Goal: Task Accomplishment & Management: Manage account settings

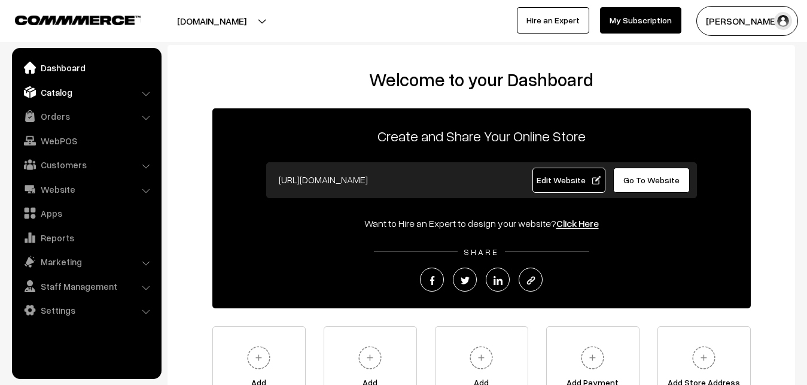
click at [56, 93] on link "Catalog" at bounding box center [86, 92] width 142 height 22
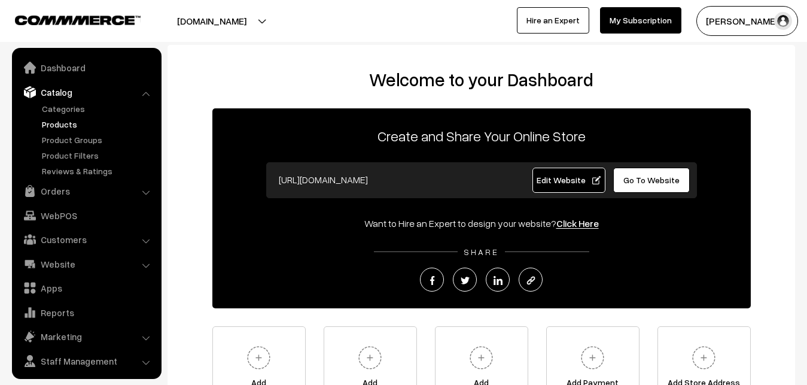
click at [61, 122] on link "Products" at bounding box center [98, 124] width 118 height 13
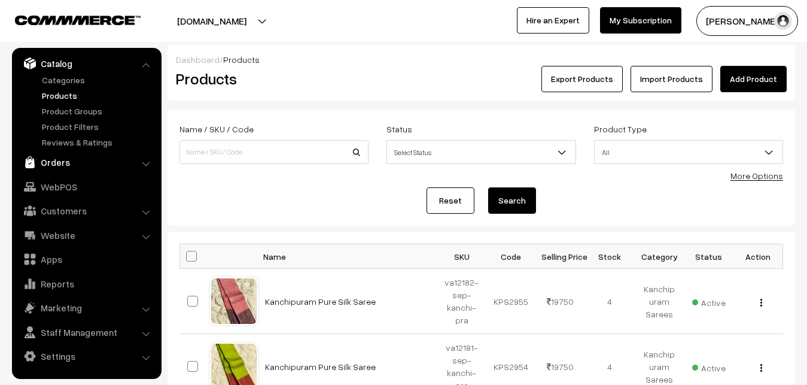
click at [57, 160] on link "Orders" at bounding box center [86, 162] width 142 height 22
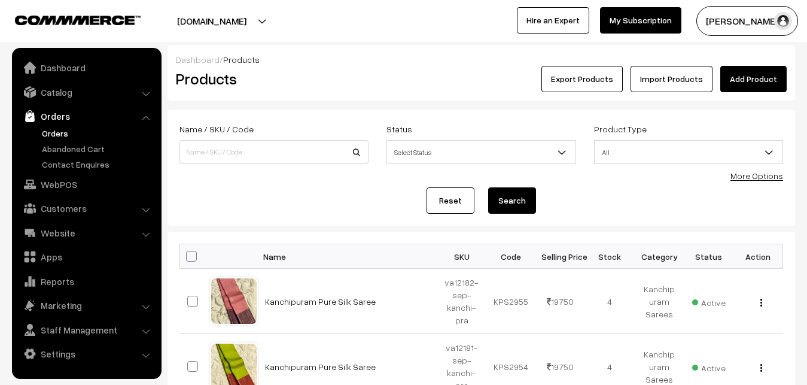
click at [58, 127] on link "Orders" at bounding box center [98, 133] width 118 height 13
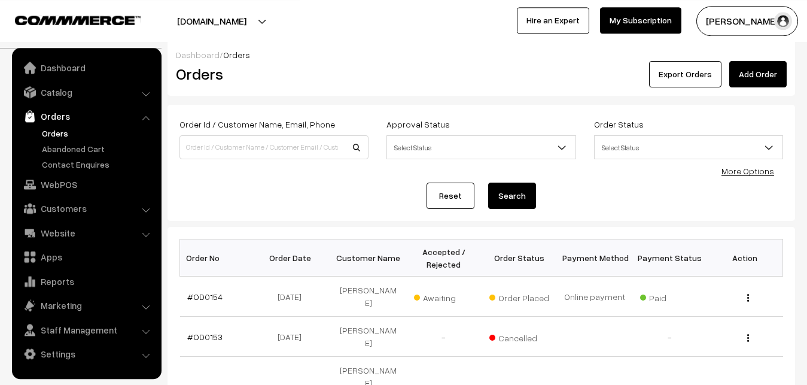
scroll to position [61, 0]
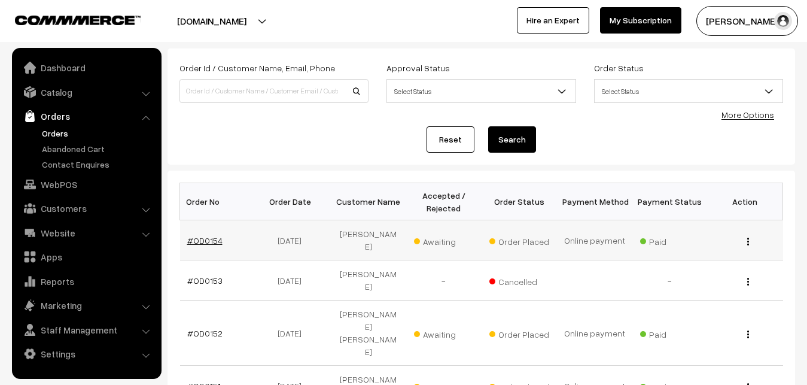
click at [206, 235] on link "#OD0154" at bounding box center [204, 240] width 35 height 10
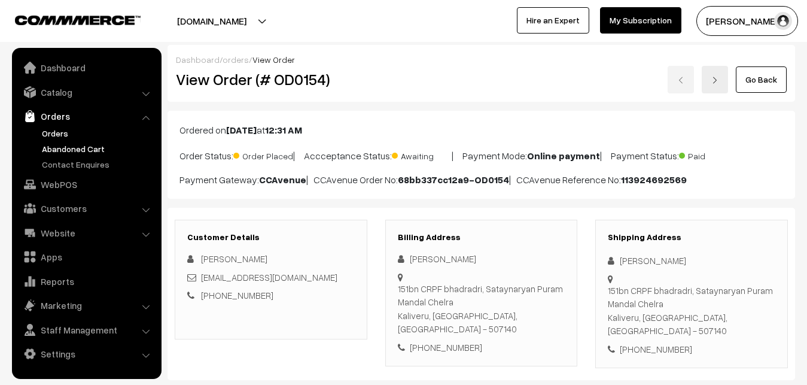
click at [77, 145] on link "Abandoned Cart" at bounding box center [98, 148] width 118 height 13
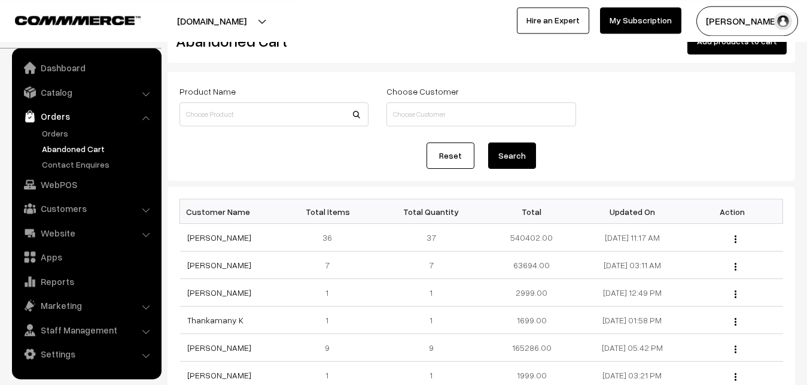
scroll to position [61, 0]
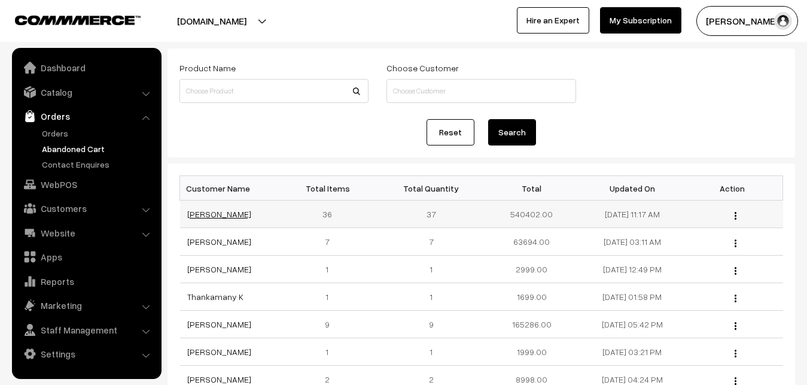
click at [206, 217] on link "[PERSON_NAME]" at bounding box center [219, 214] width 64 height 10
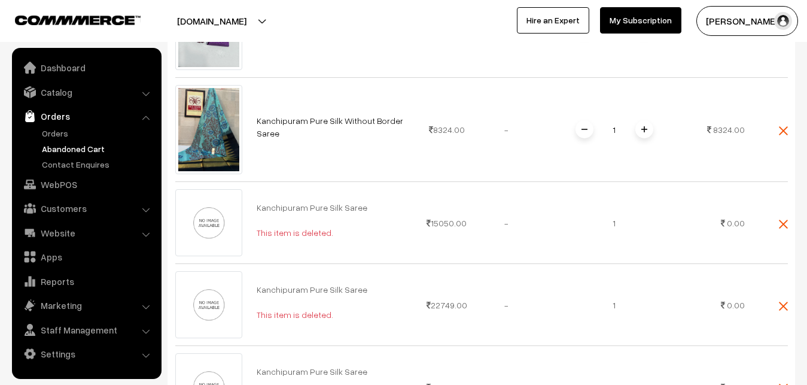
scroll to position [2013, 0]
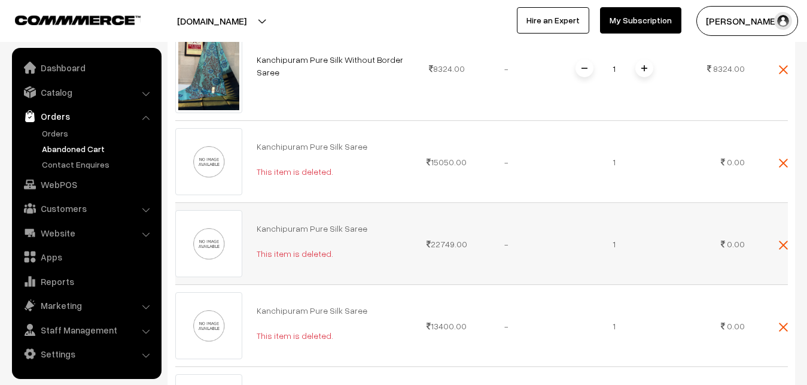
click at [371, 178] on div "Kanchipuram Pure Silk Saree This item is deleted." at bounding box center [333, 162] width 153 height 44
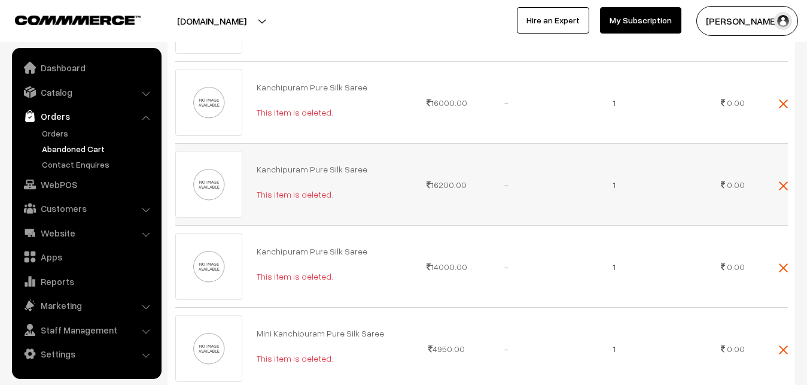
click at [530, 148] on td "-" at bounding box center [507, 185] width 60 height 82
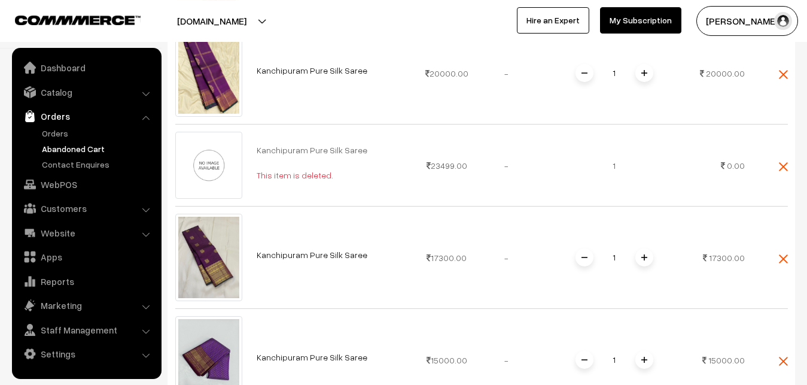
scroll to position [1647, 0]
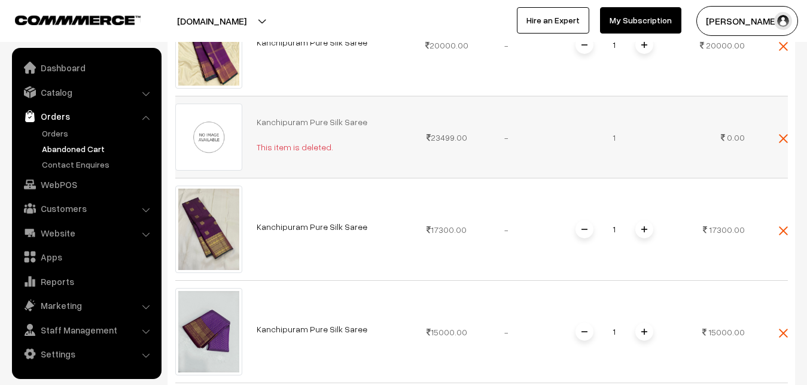
drag, startPoint x: 605, startPoint y: 131, endPoint x: 631, endPoint y: 172, distance: 48.1
click at [631, 172] on td "1" at bounding box center [613, 137] width 155 height 82
click at [723, 133] on td "0.00" at bounding box center [722, 137] width 60 height 82
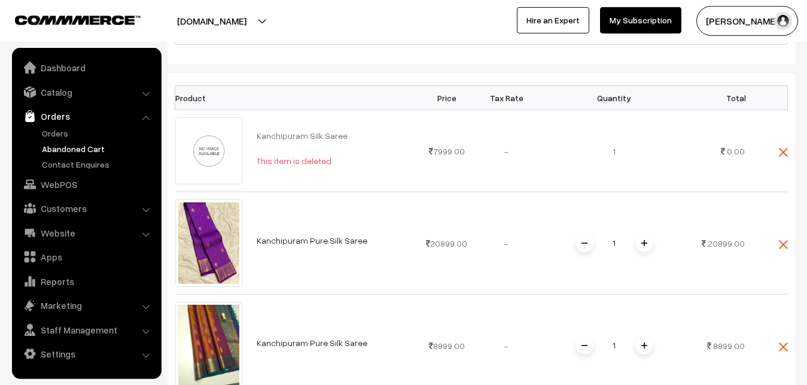
scroll to position [183, 0]
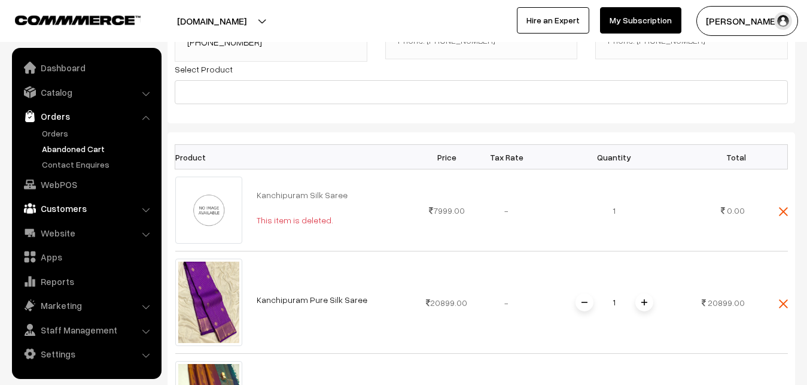
click at [69, 212] on link "Customers" at bounding box center [86, 208] width 142 height 22
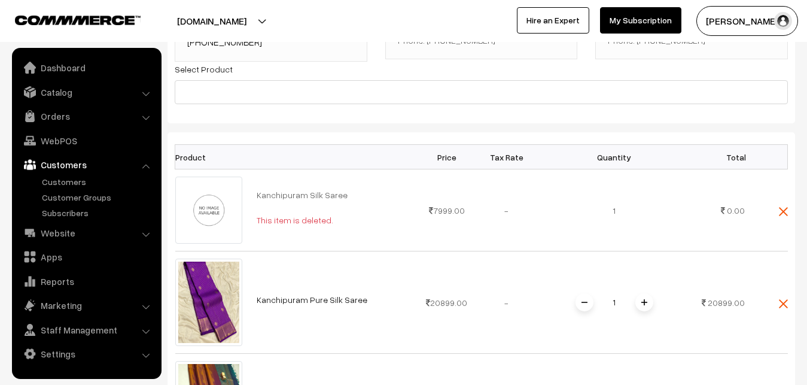
click at [73, 188] on ul "Customers" at bounding box center [87, 197] width 144 height 44
click at [74, 178] on link "Customers" at bounding box center [98, 181] width 118 height 13
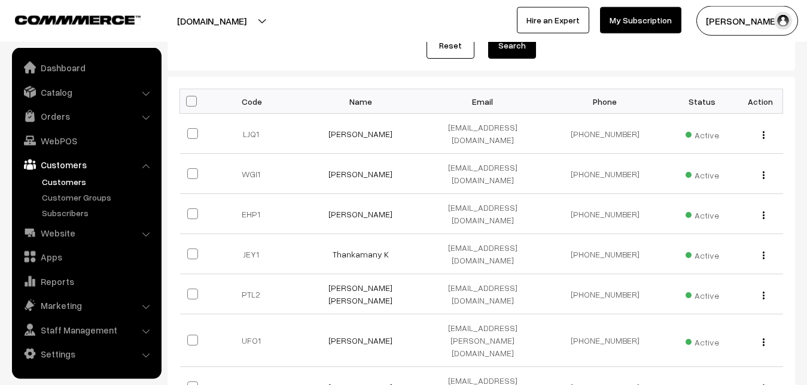
scroll to position [183, 0]
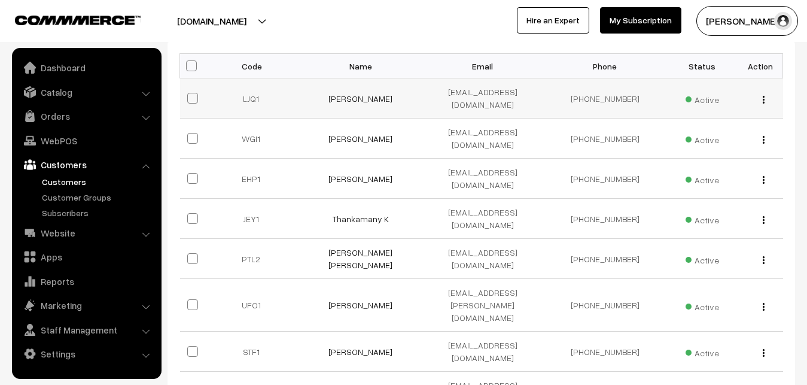
click at [333, 95] on td "[PERSON_NAME]" at bounding box center [361, 98] width 122 height 40
click at [337, 94] on link "[PERSON_NAME]" at bounding box center [360, 98] width 64 height 10
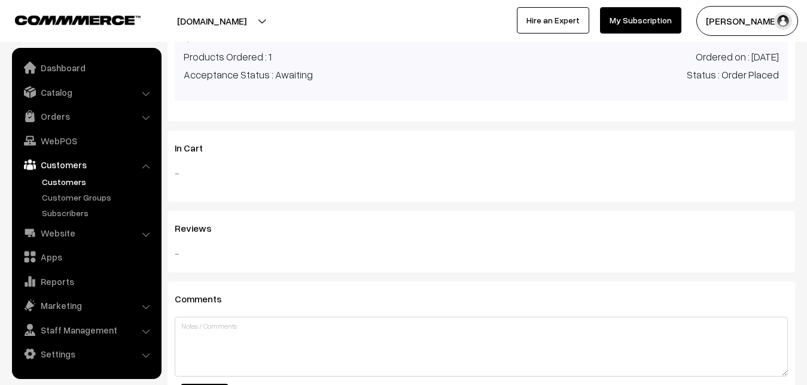
scroll to position [585, 0]
click at [187, 149] on span "In Cart" at bounding box center [196, 148] width 42 height 12
click at [195, 222] on div "Reviews -" at bounding box center [480, 242] width 627 height 62
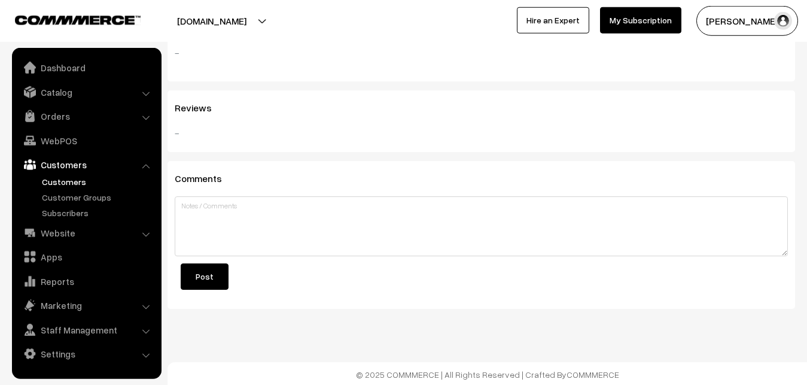
scroll to position [707, 0]
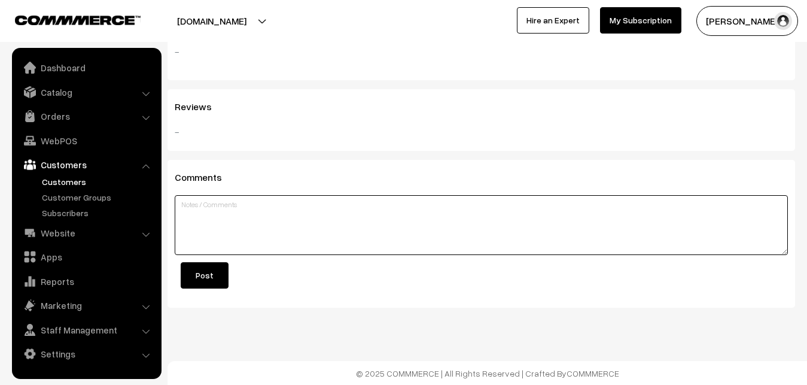
click at [194, 203] on textarea at bounding box center [481, 225] width 613 height 60
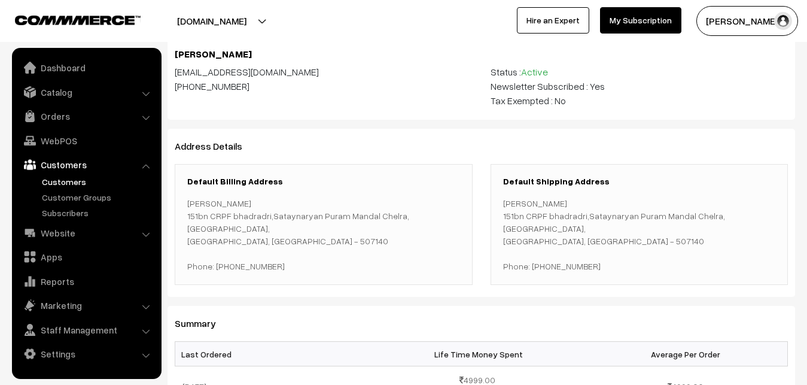
scroll to position [0, 0]
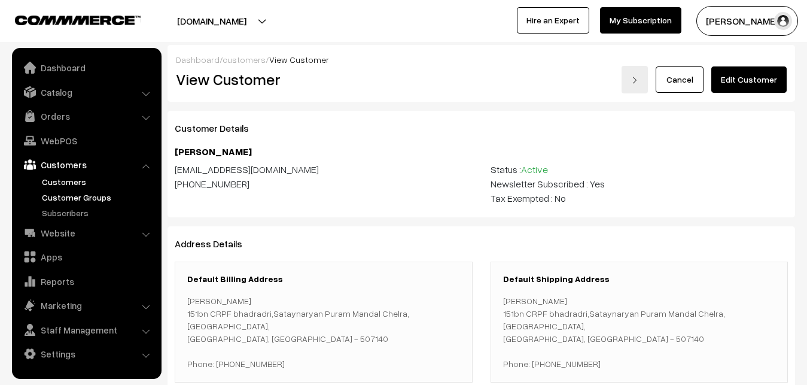
click at [85, 196] on link "Customer Groups" at bounding box center [98, 197] width 118 height 13
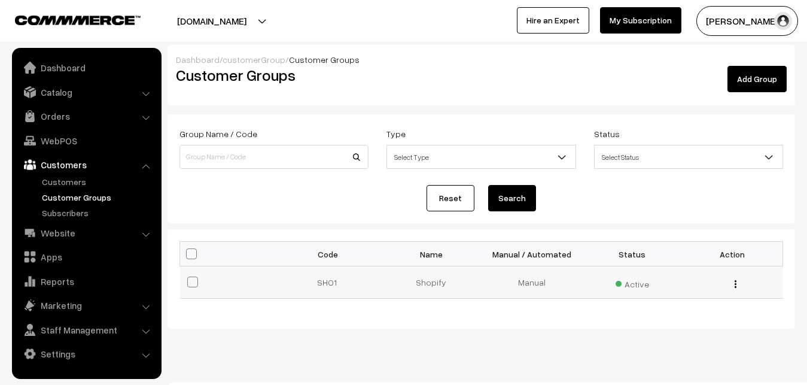
click at [424, 284] on td "Shopify" at bounding box center [431, 282] width 100 height 32
click at [191, 275] on label at bounding box center [194, 281] width 14 height 14
click at [189, 275] on input "checkbox" at bounding box center [185, 274] width 8 height 8
checkbox input "true"
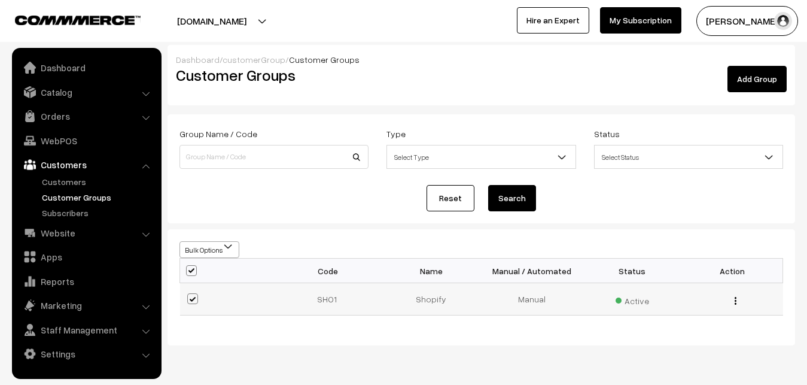
click at [196, 298] on span at bounding box center [192, 298] width 11 height 11
click at [189, 295] on input "checkbox" at bounding box center [185, 291] width 8 height 8
checkbox input "false"
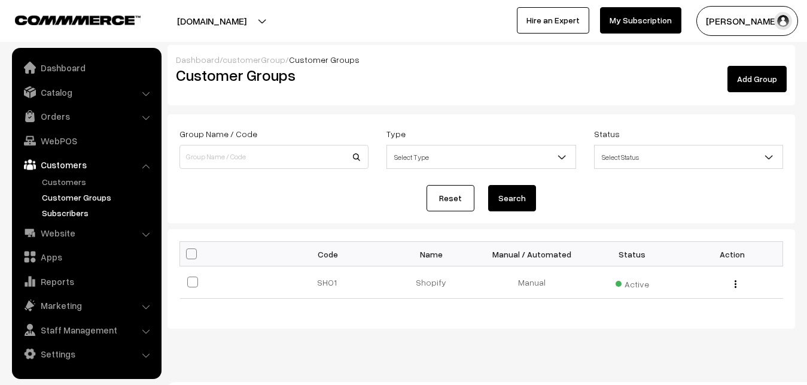
click at [73, 218] on link "Subscribers" at bounding box center [98, 212] width 118 height 13
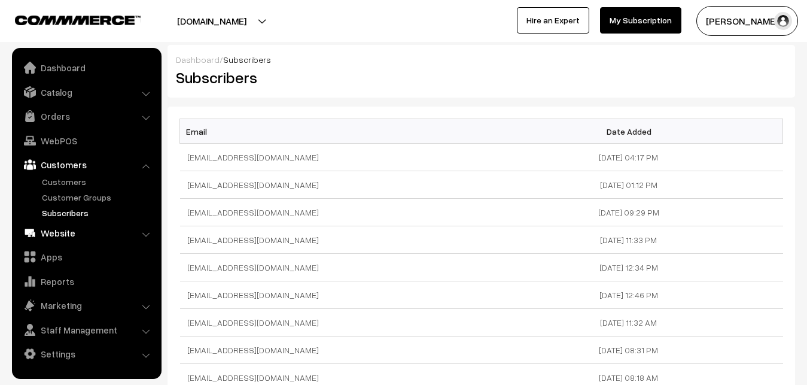
click at [63, 234] on link "Website" at bounding box center [86, 233] width 142 height 22
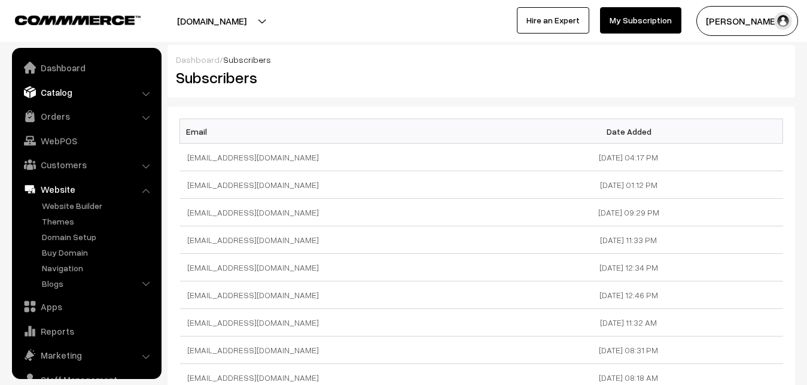
click at [59, 93] on link "Catalog" at bounding box center [86, 92] width 142 height 22
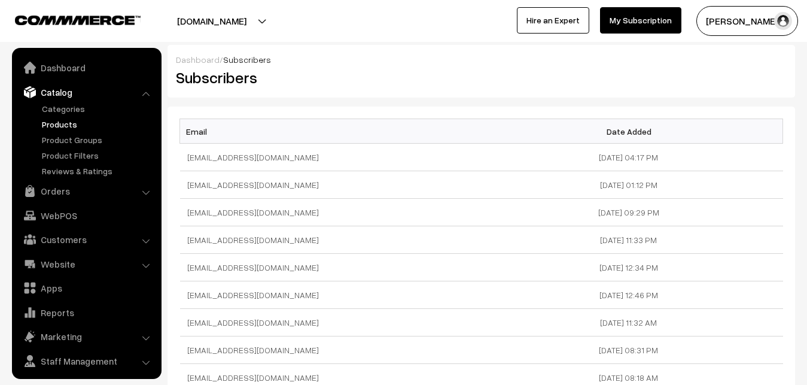
click at [52, 123] on link "Products" at bounding box center [98, 124] width 118 height 13
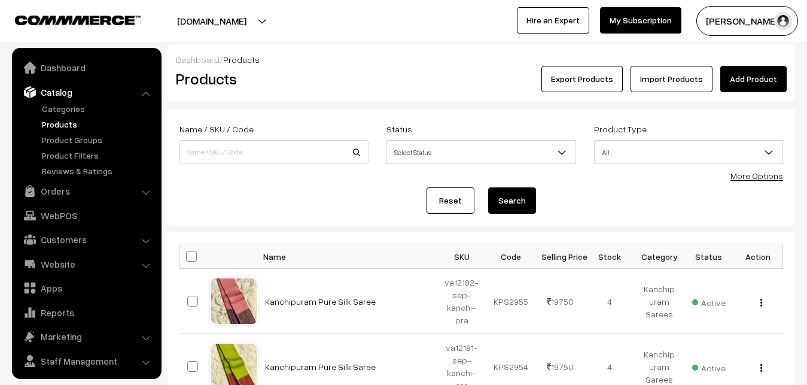
scroll to position [29, 0]
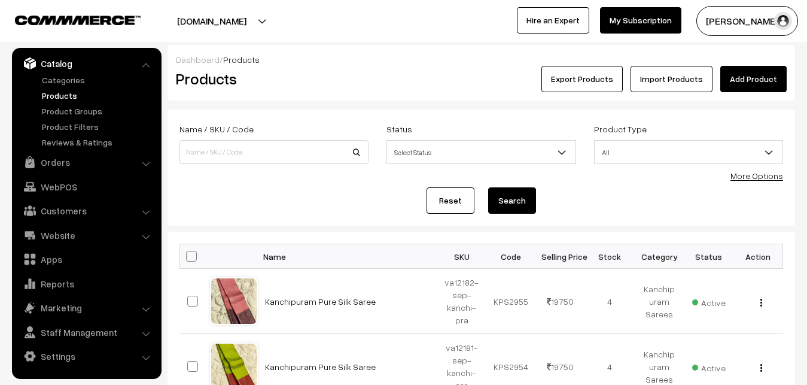
click at [45, 93] on link "Products" at bounding box center [98, 95] width 118 height 13
